Goal: Check status: Check status

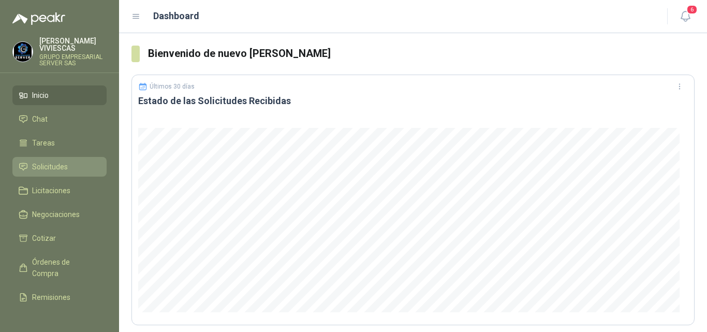
click at [59, 165] on span "Solicitudes" at bounding box center [50, 166] width 36 height 11
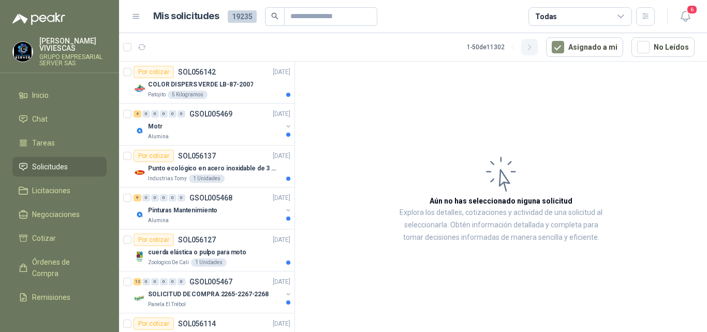
click at [531, 46] on icon "button" at bounding box center [529, 47] width 9 height 9
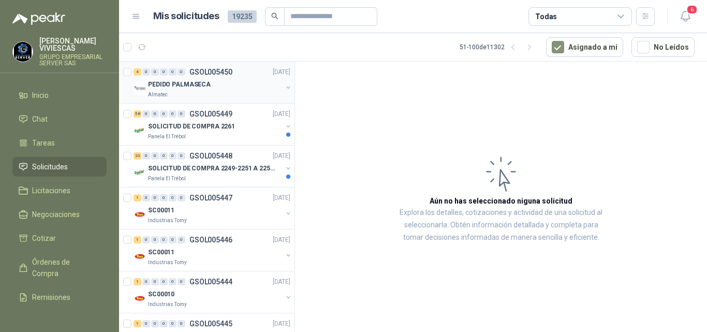
click at [195, 81] on p "PEDIDO PALMASECA" at bounding box center [179, 85] width 63 height 10
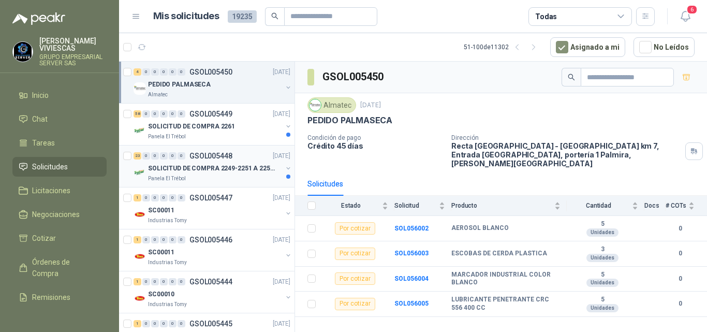
click at [221, 170] on p "SOLICITUD DE COMPRA 2249-2251 A 2256-2258 Y 2262" at bounding box center [212, 168] width 129 height 10
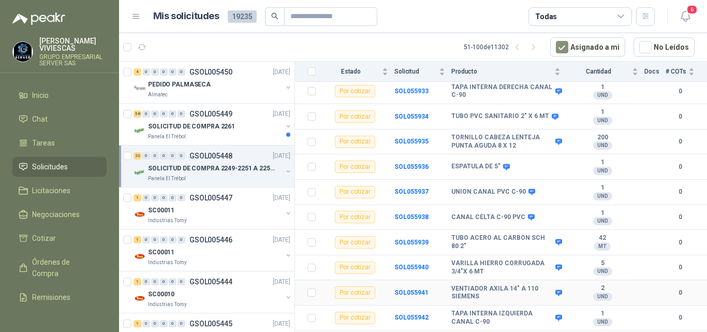
scroll to position [459, 0]
